Goal: Check status: Check status

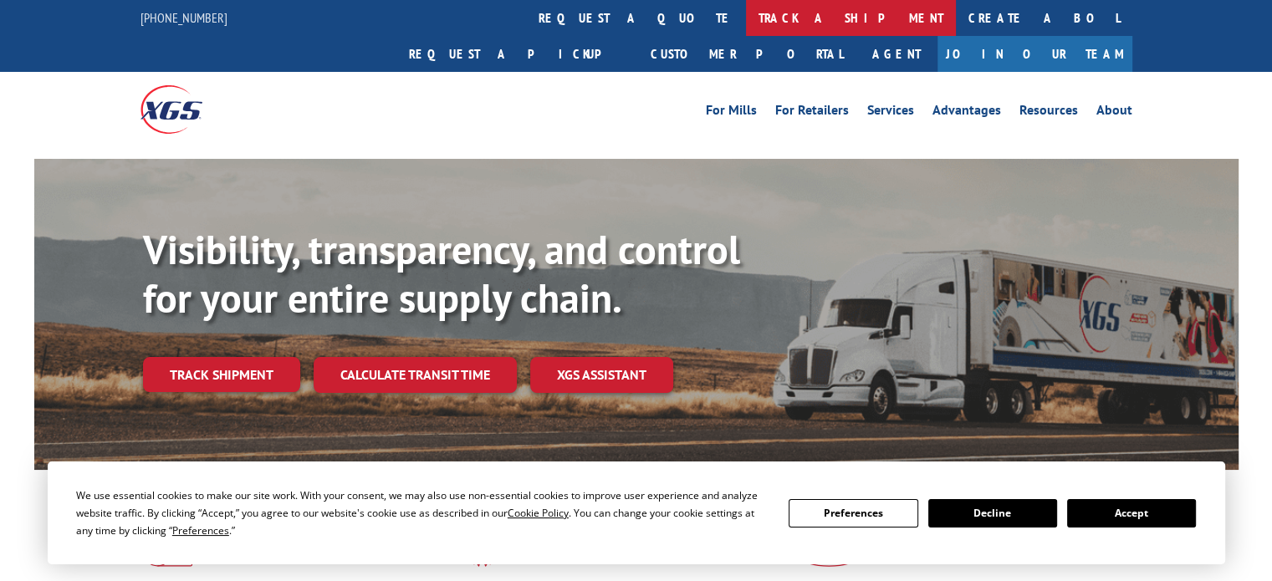
click at [746, 25] on link "track a shipment" at bounding box center [851, 18] width 210 height 36
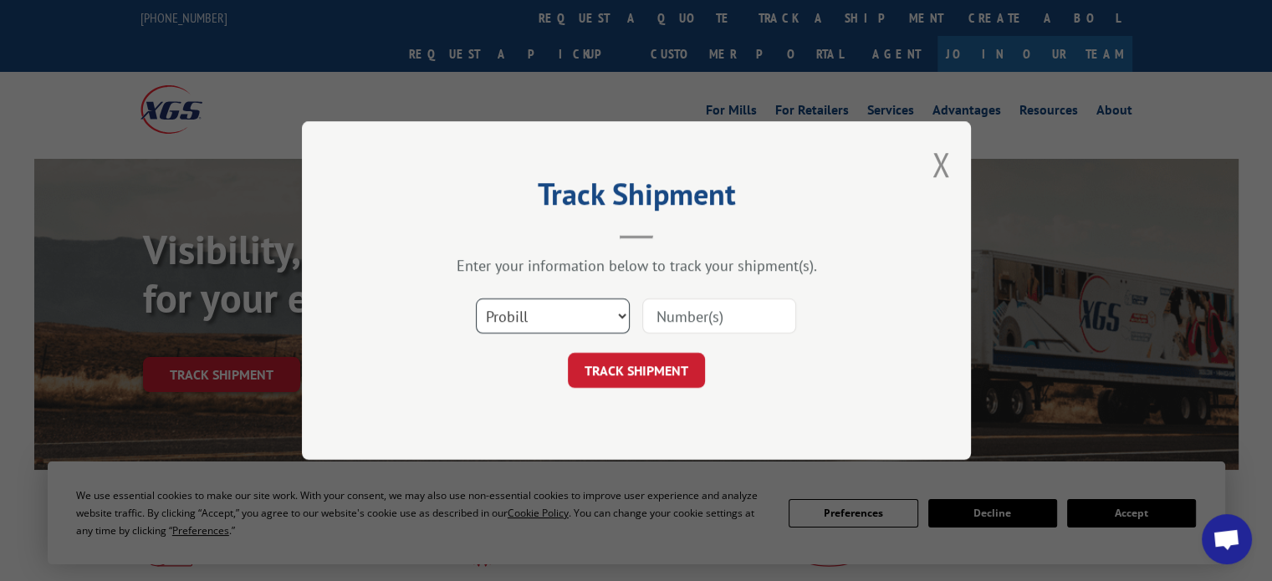
click at [582, 320] on select "Select category... Probill BOL PO" at bounding box center [553, 316] width 154 height 35
select select "po"
click at [476, 299] on select "Select category... Probill BOL PO" at bounding box center [553, 316] width 154 height 35
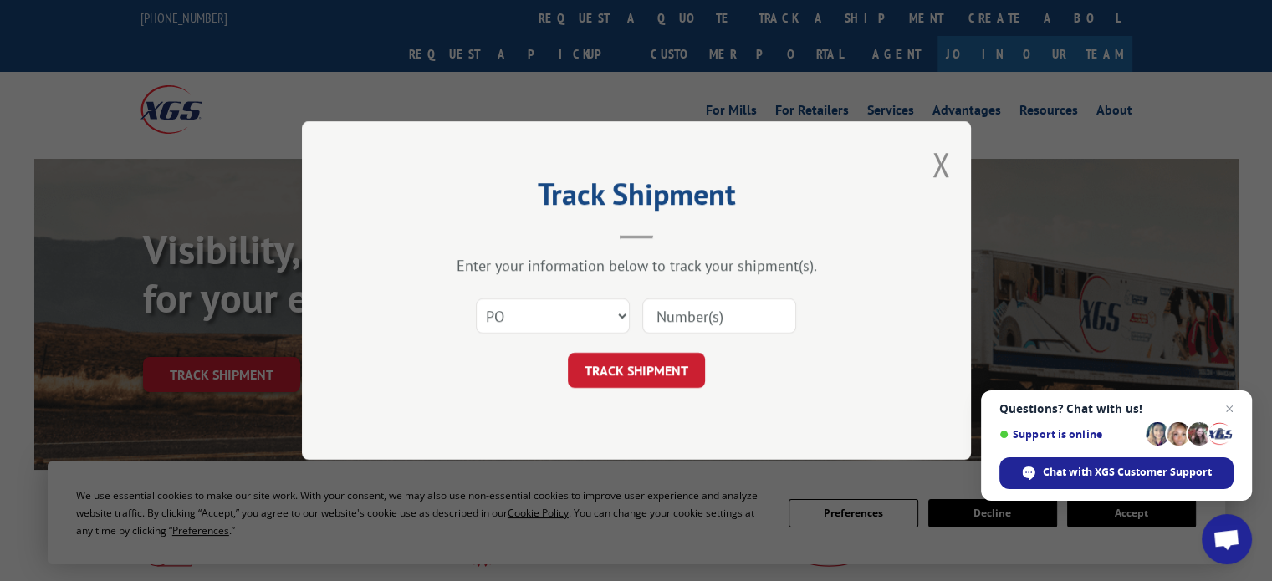
click at [692, 319] on input at bounding box center [719, 316] width 154 height 35
paste input "294479447"
type input "294479447"
click at [668, 374] on button "TRACK SHIPMENT" at bounding box center [636, 370] width 137 height 35
